Goal: Information Seeking & Learning: Learn about a topic

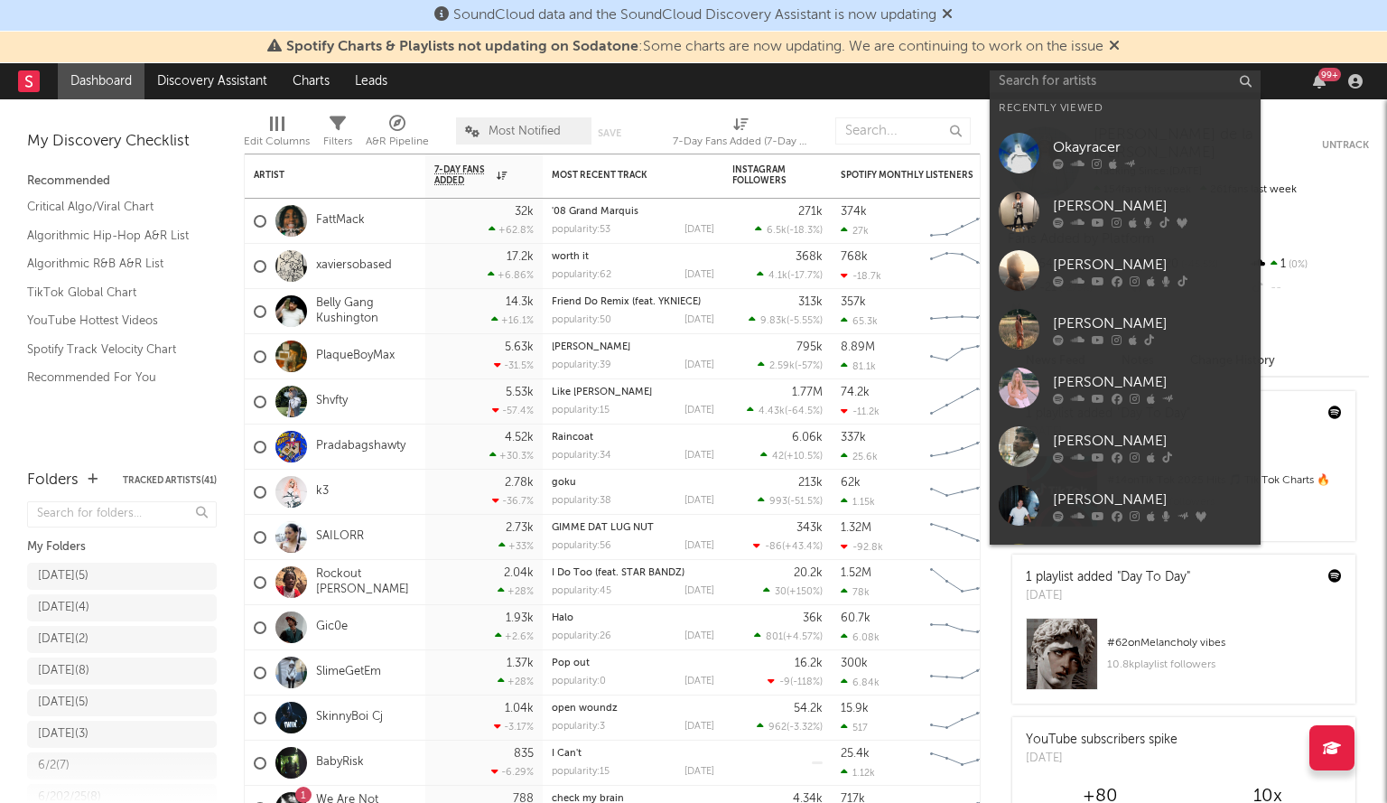
click at [1088, 91] on input "text" at bounding box center [1125, 81] width 271 height 23
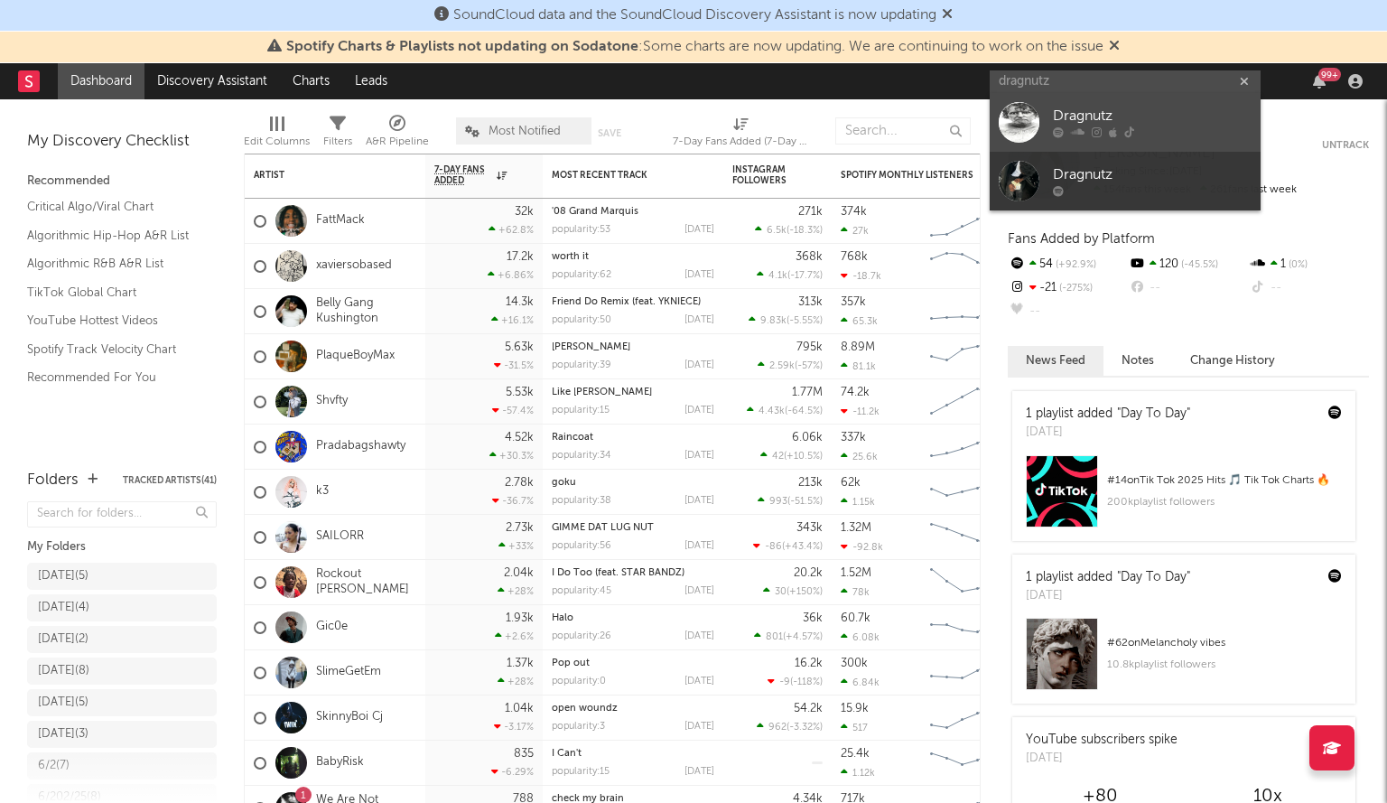
type input "dragnutz"
click at [1039, 107] on link "Dragnutz" at bounding box center [1125, 122] width 271 height 59
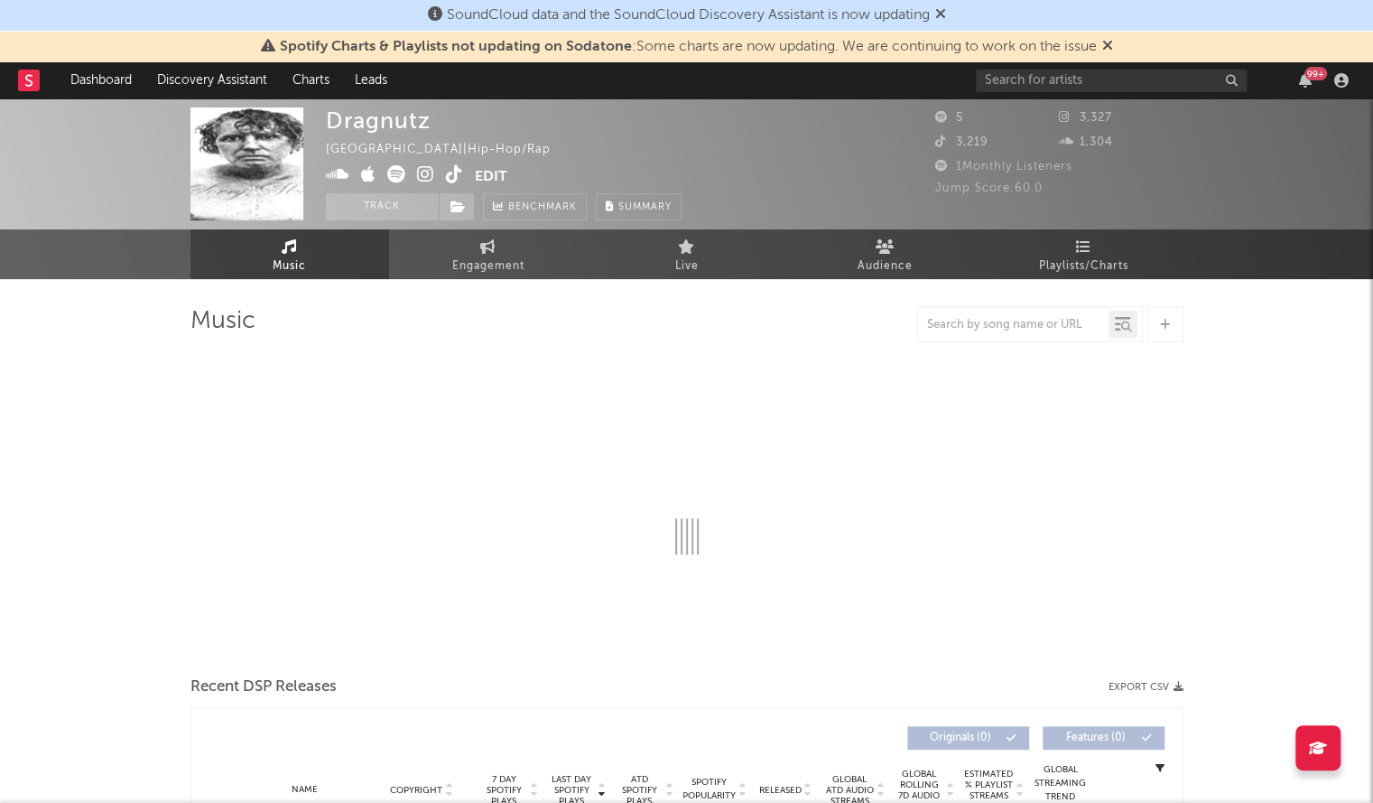
select select "6m"
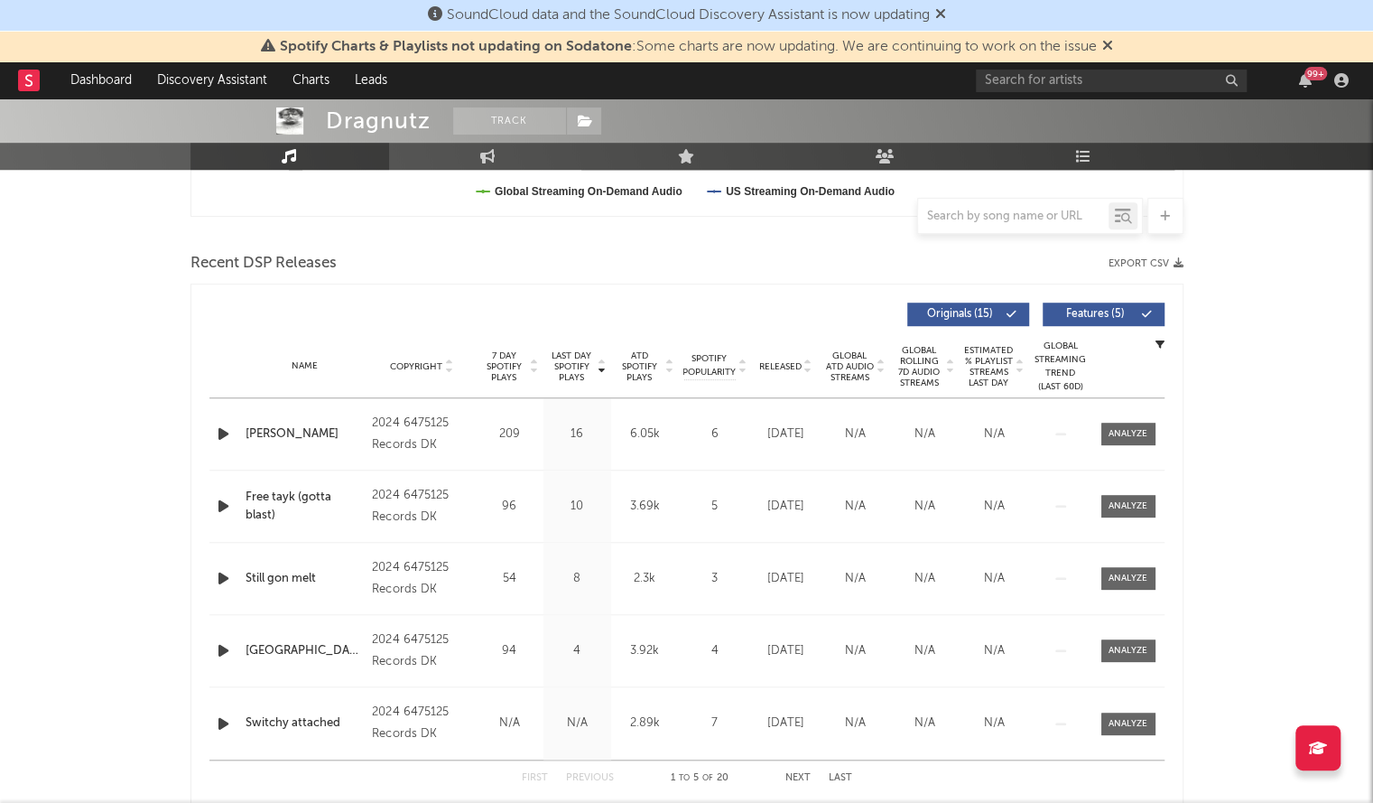
scroll to position [570, 0]
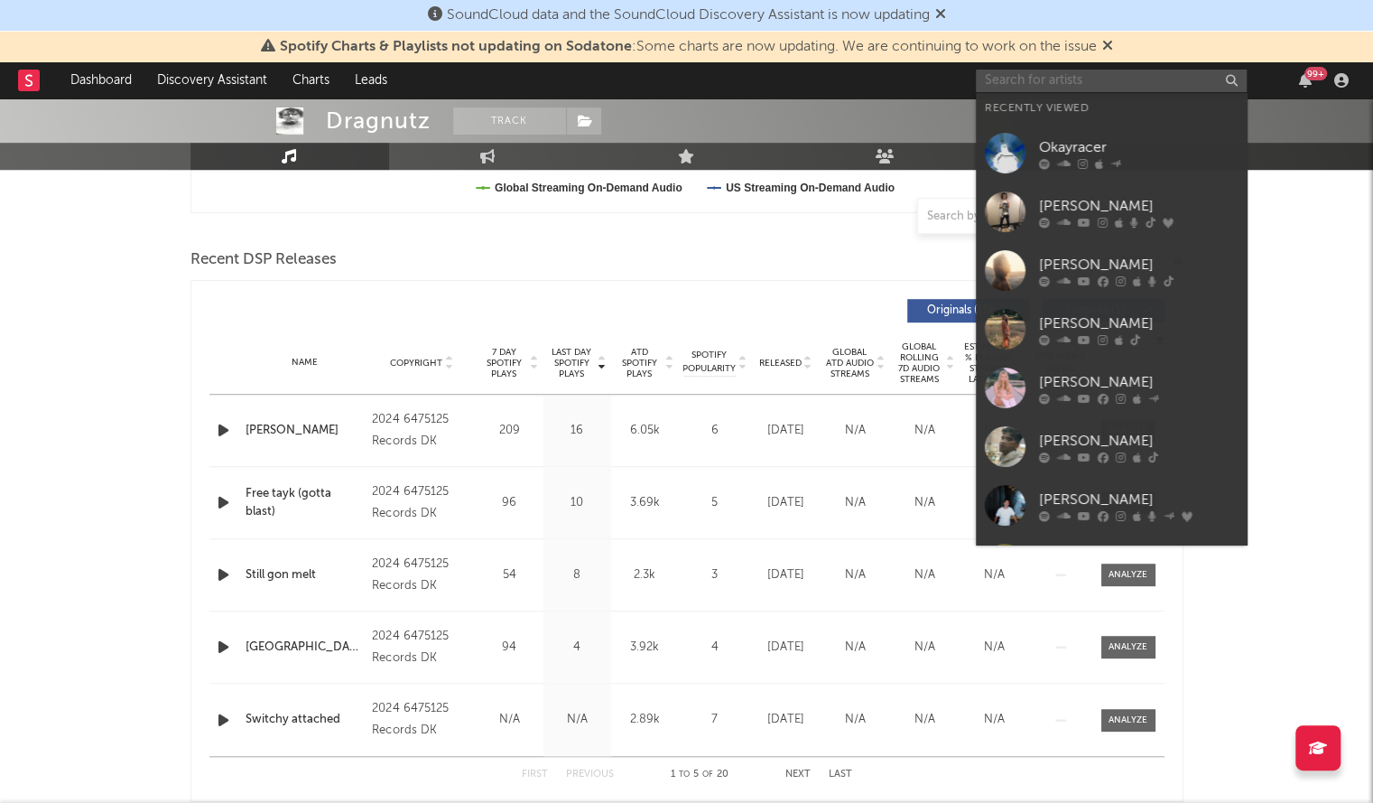
click at [1056, 80] on input "text" at bounding box center [1111, 81] width 271 height 23
paste input "[URL][DOMAIN_NAME]"
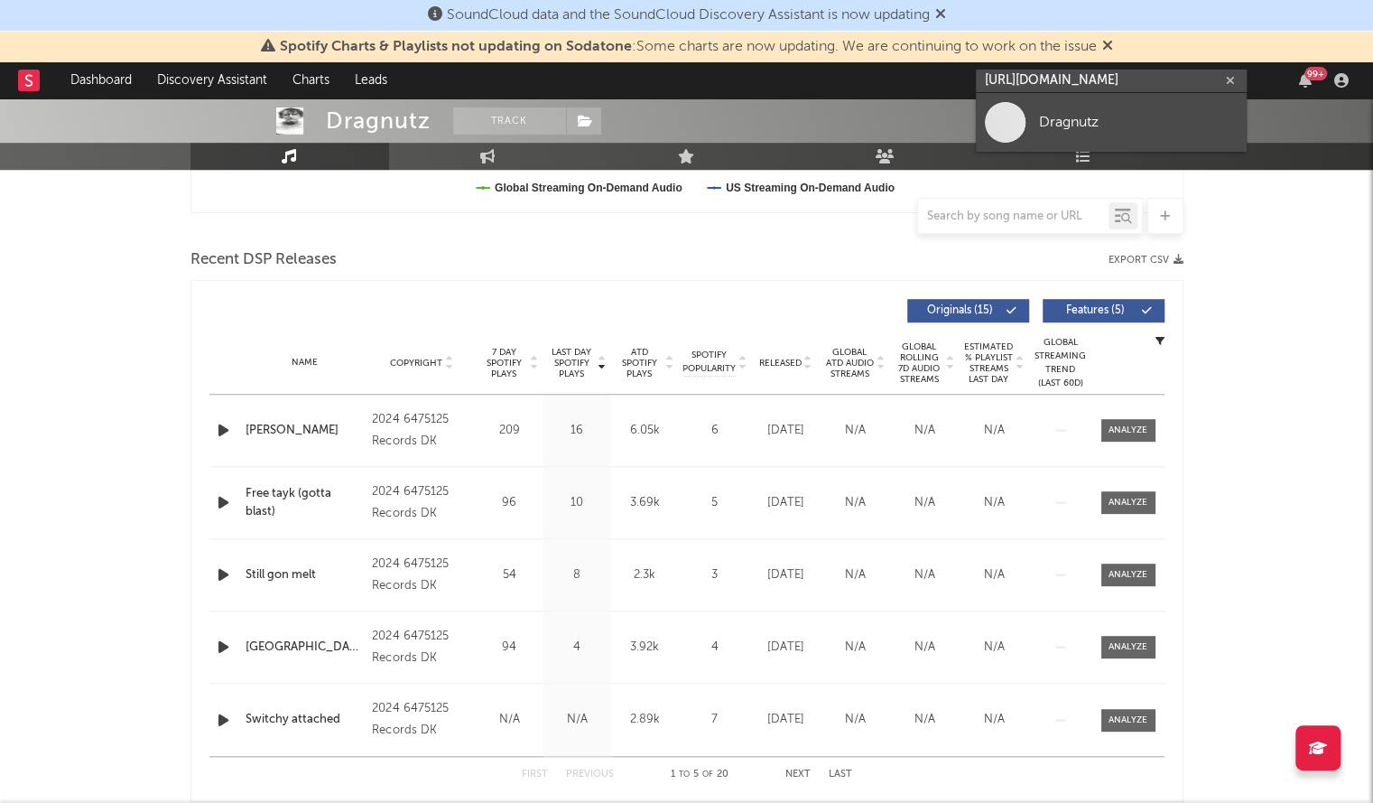
type input "[URL][DOMAIN_NAME]"
click at [1084, 125] on div "Dragnutz" at bounding box center [1138, 122] width 199 height 22
